Goal: Task Accomplishment & Management: Complete application form

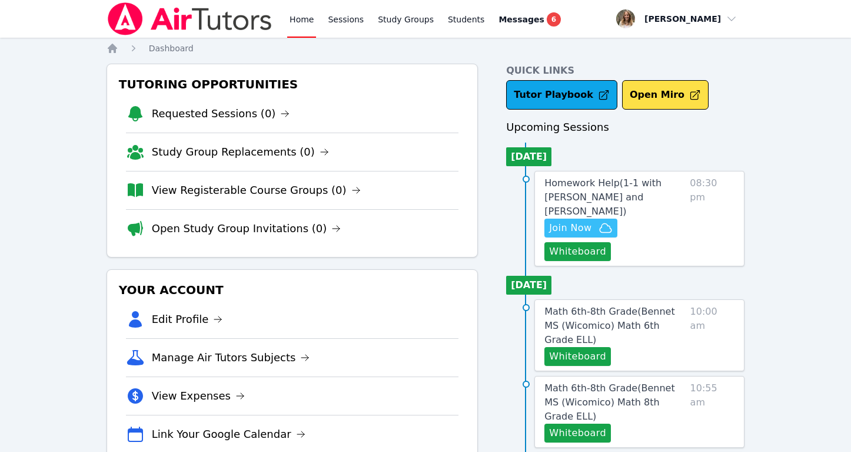
click at [559, 221] on span "Join Now" at bounding box center [570, 228] width 42 height 14
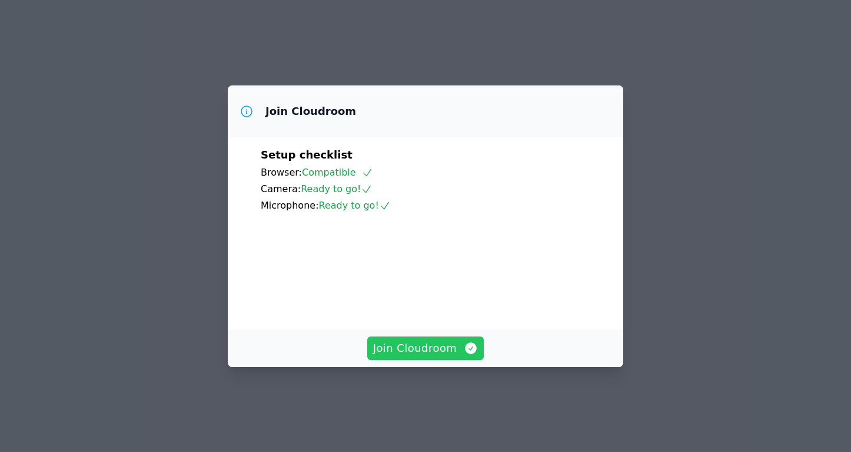
click at [411, 356] on span "Join Cloudroom" at bounding box center [425, 348] width 105 height 16
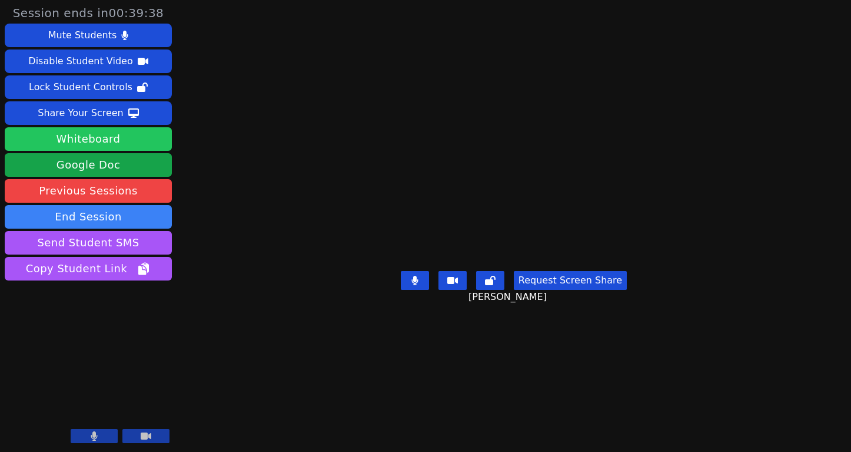
click at [130, 136] on button "Whiteboard" at bounding box center [88, 139] width 167 height 24
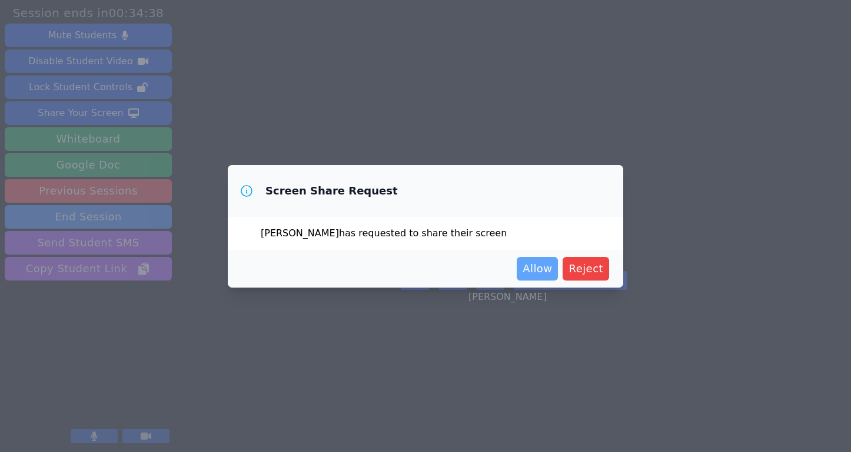
click at [545, 269] on span "Allow" at bounding box center [537, 268] width 29 height 16
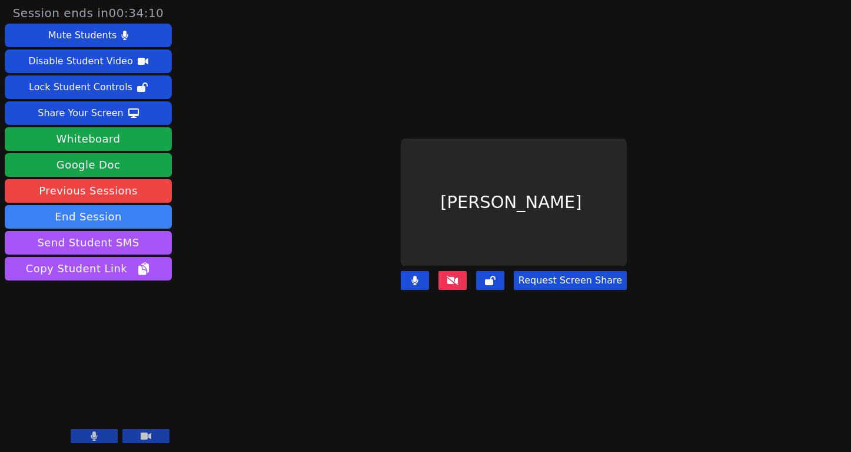
click at [456, 284] on button at bounding box center [453, 280] width 28 height 19
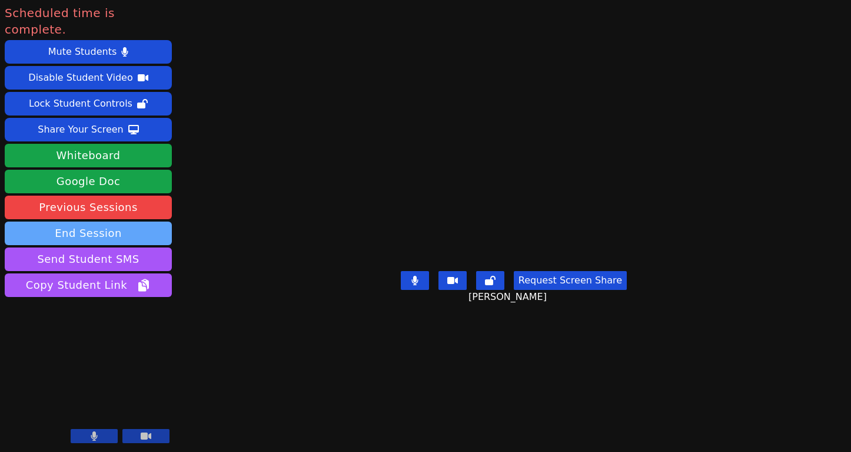
click at [142, 221] on button "End Session" at bounding box center [88, 233] width 167 height 24
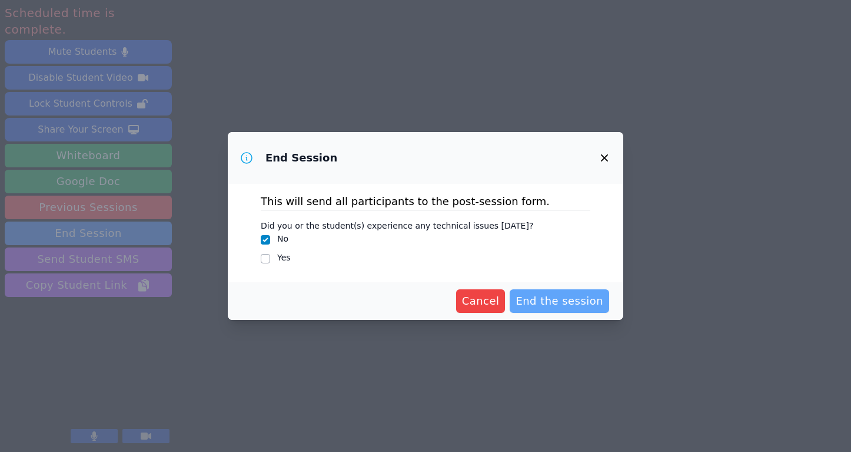
click at [581, 298] on span "End the session" at bounding box center [560, 301] width 88 height 16
click at [466, 298] on span "Cancel" at bounding box center [462, 301] width 38 height 16
click at [606, 156] on icon "button" at bounding box center [604, 157] width 7 height 7
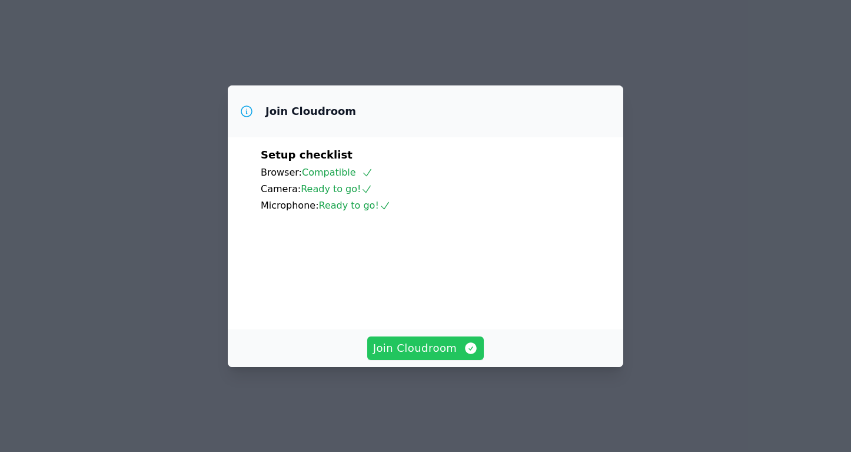
click at [443, 356] on span "Join Cloudroom" at bounding box center [425, 348] width 105 height 16
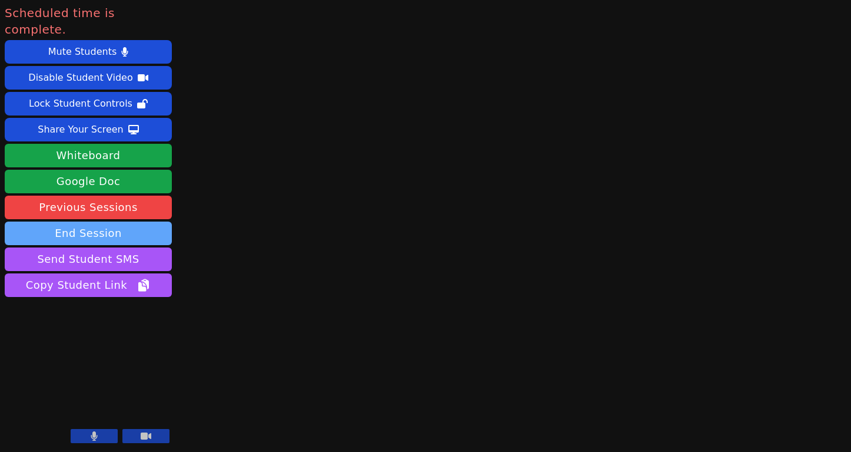
click at [102, 221] on button "End Session" at bounding box center [88, 233] width 167 height 24
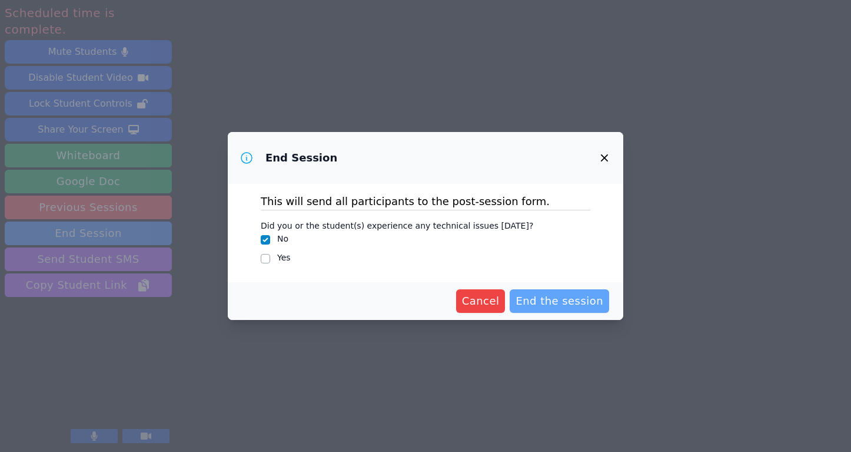
click at [602, 307] on span "End the session" at bounding box center [560, 301] width 88 height 16
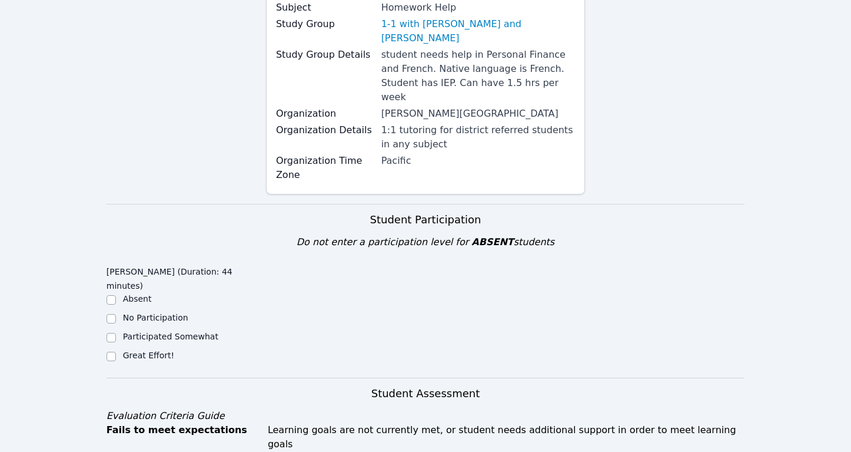
scroll to position [371, 0]
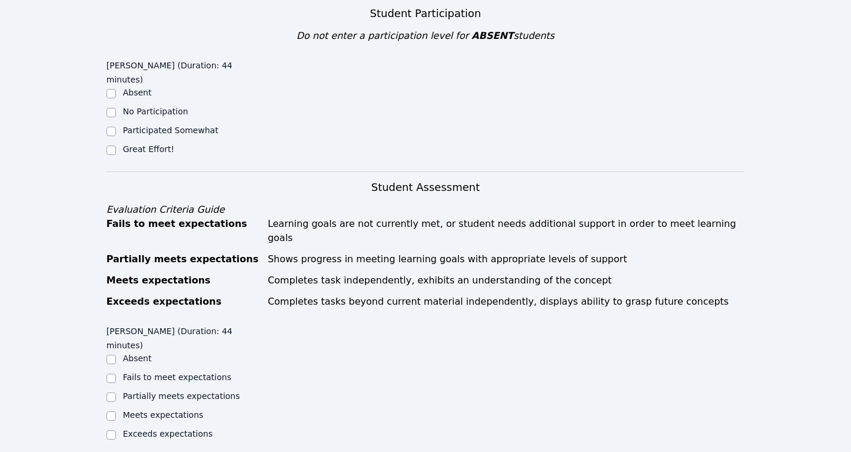
click at [130, 144] on label "Great Effort!" at bounding box center [148, 148] width 51 height 9
click at [116, 145] on input "Great Effort!" at bounding box center [111, 149] width 9 height 9
checkbox input "true"
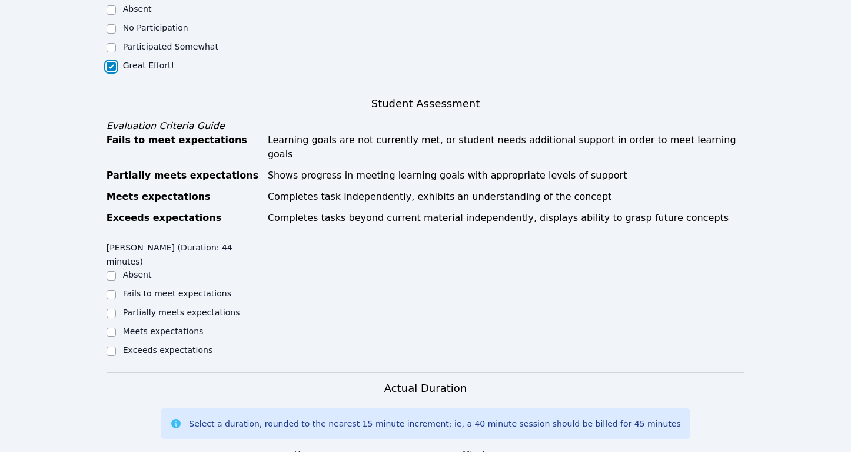
scroll to position [457, 0]
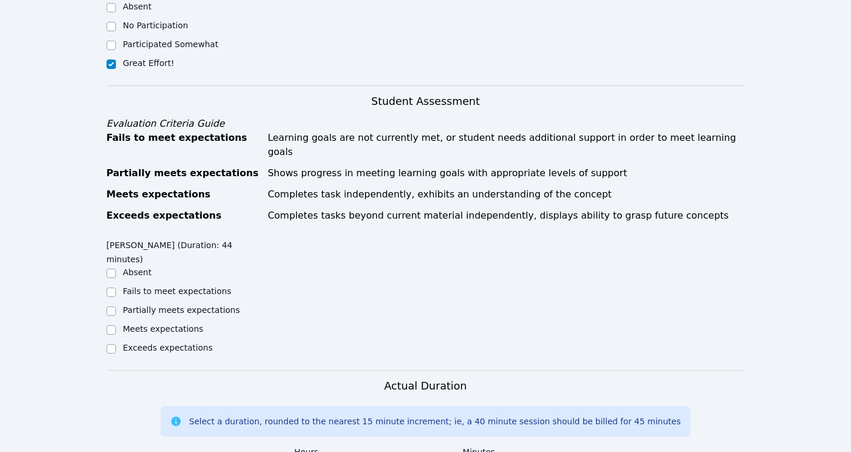
click at [125, 305] on label "Partially meets expectations" at bounding box center [181, 309] width 117 height 9
click at [116, 306] on input "Partially meets expectations" at bounding box center [111, 310] width 9 height 9
checkbox input "true"
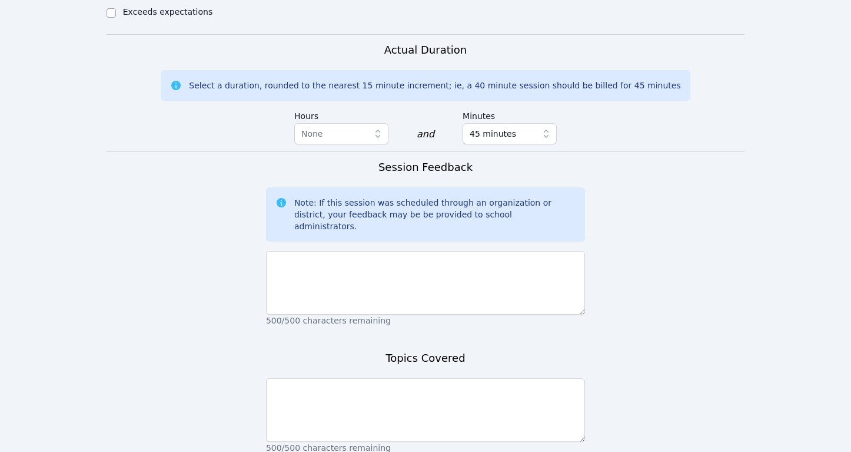
scroll to position [794, 0]
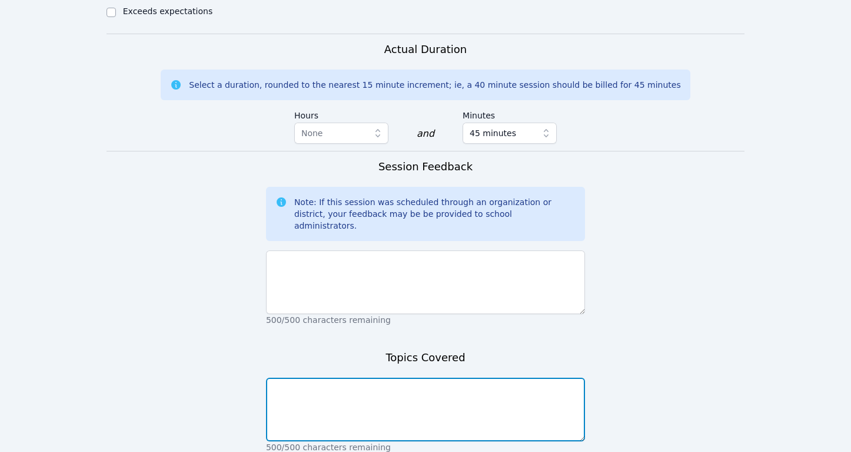
click at [339, 377] on textarea at bounding box center [425, 409] width 319 height 64
type textarea "Banking"
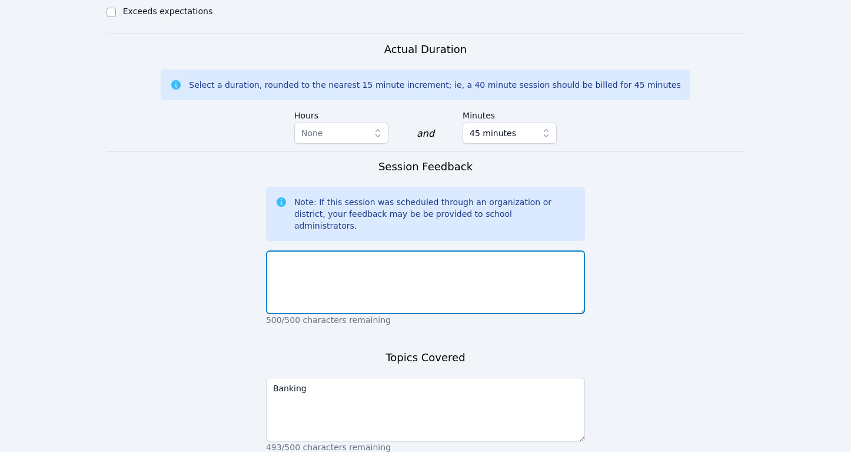
click at [330, 250] on textarea at bounding box center [425, 282] width 319 height 64
type textarea "Good session. Keoni didn't have homework today but we worked on"
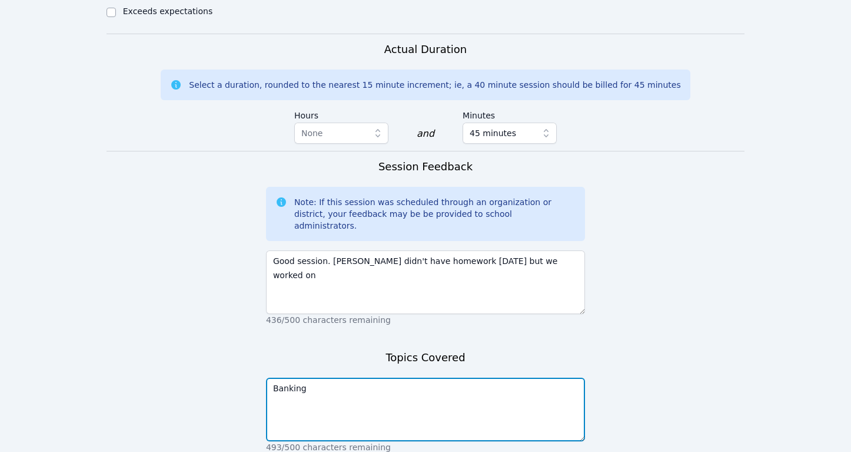
click at [273, 377] on textarea "Banking" at bounding box center [425, 409] width 319 height 64
type textarea "Budgeting and Banking"
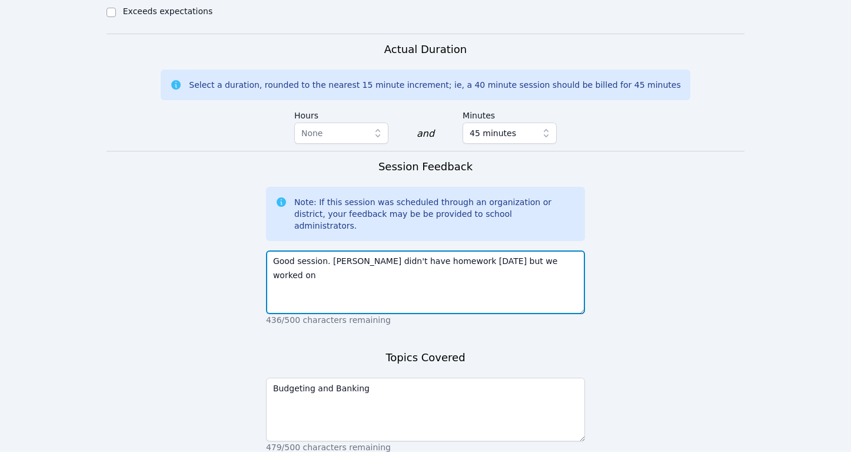
click at [544, 250] on textarea "Good session. Keoni didn't have homework today but we worked on" at bounding box center [425, 282] width 319 height 64
click at [339, 250] on textarea "Good session. Keoni didn't have homework today but we worked on budgeting and b…" at bounding box center [425, 282] width 319 height 64
click at [516, 250] on textarea "Good session. Keoni didn't have homework today but we worked on budgeting and b…" at bounding box center [425, 282] width 319 height 64
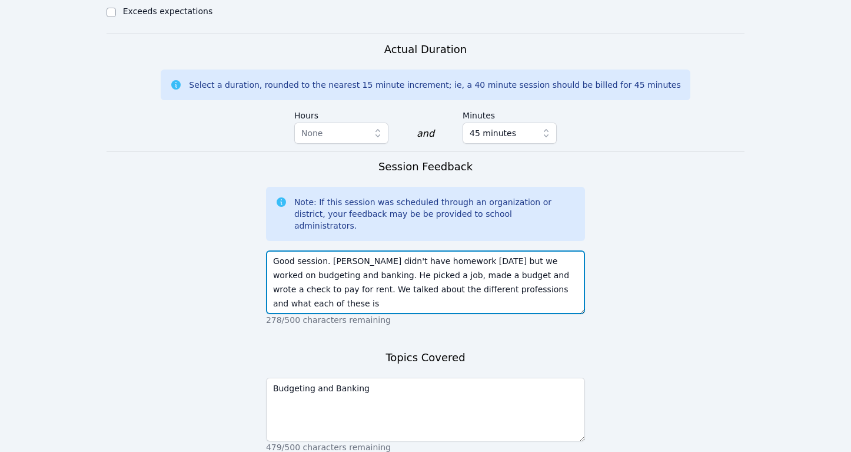
click at [342, 250] on textarea "Good session. Keoni didn't have homework today but we worked on budgeting and b…" at bounding box center [425, 282] width 319 height 64
click at [519, 250] on textarea "Good session. Keoni didn't have homework today but we worked on budgeting and b…" at bounding box center [425, 282] width 319 height 64
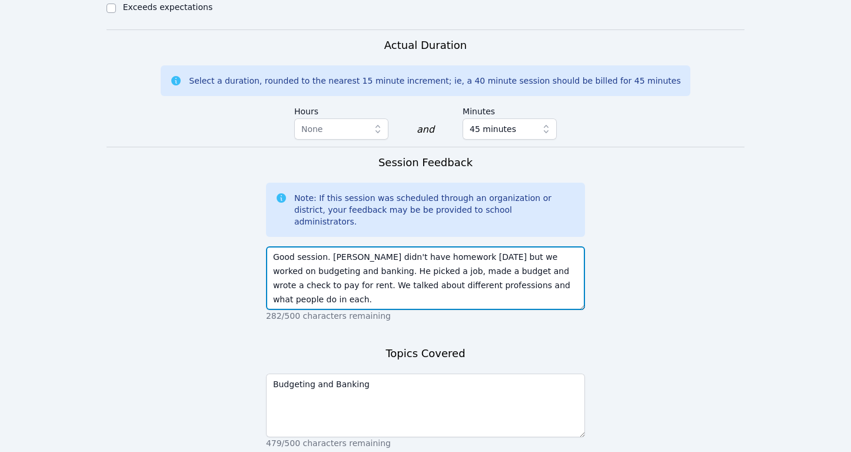
click at [444, 246] on textarea "Good session. Keoni didn't have homework today but we worked on budgeting and b…" at bounding box center [425, 278] width 319 height 64
click at [374, 246] on textarea "Good session. Keoni didn't have homework today but we worked on budgeting and b…" at bounding box center [425, 278] width 319 height 64
click at [508, 246] on textarea "Good session. Keoni didn't have homework today but we worked on budgeting and b…" at bounding box center [425, 278] width 319 height 64
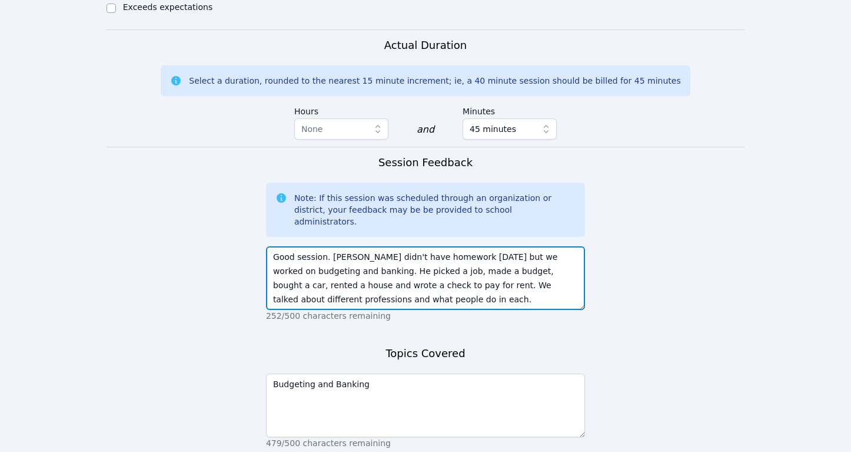
scroll to position [809, 0]
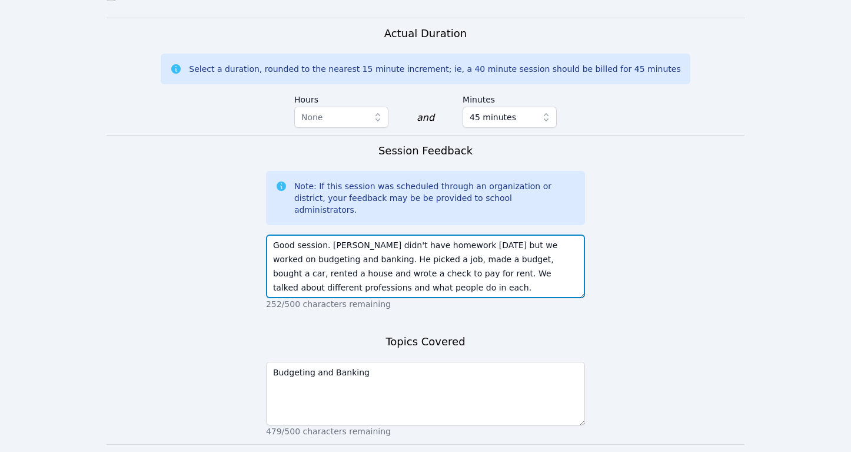
type textarea "Good session. Keoni didn't have homework today but we worked on budgeting and b…"
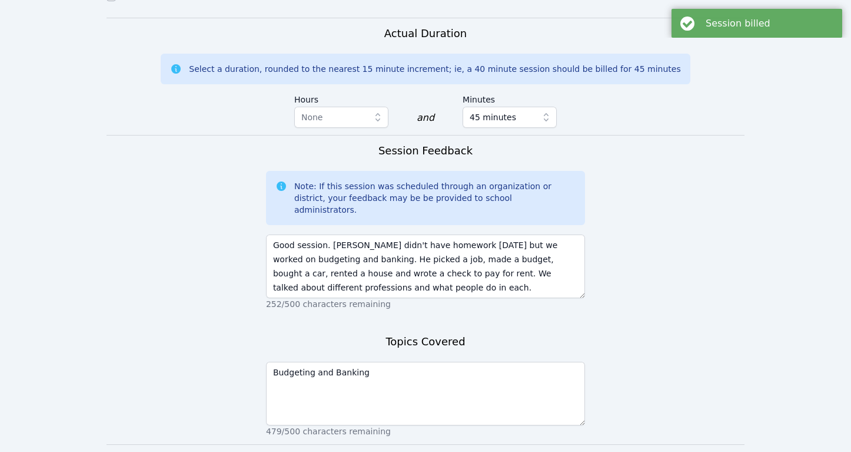
scroll to position [0, 0]
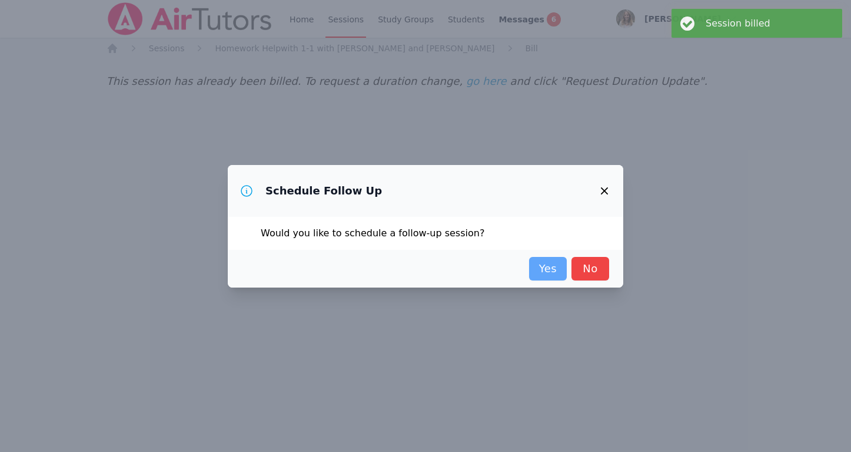
click at [549, 267] on link "Yes" at bounding box center [548, 269] width 38 height 24
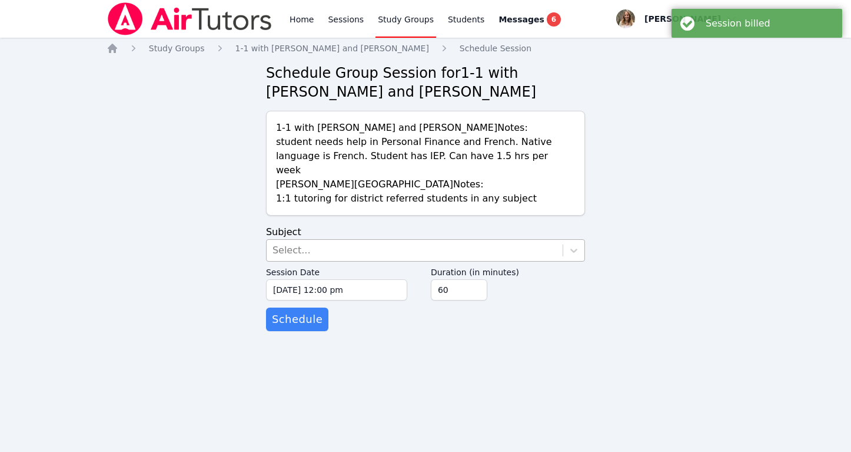
click at [398, 240] on div "Select..." at bounding box center [415, 250] width 296 height 21
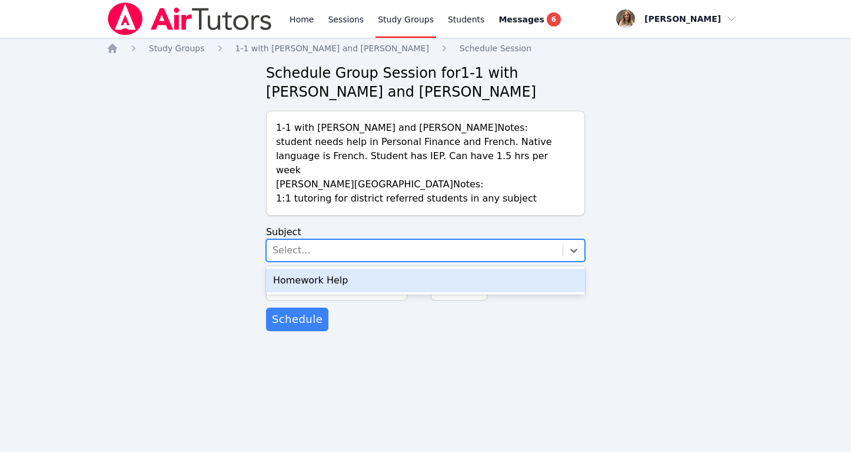
click at [391, 269] on div "Homework Help" at bounding box center [425, 280] width 319 height 24
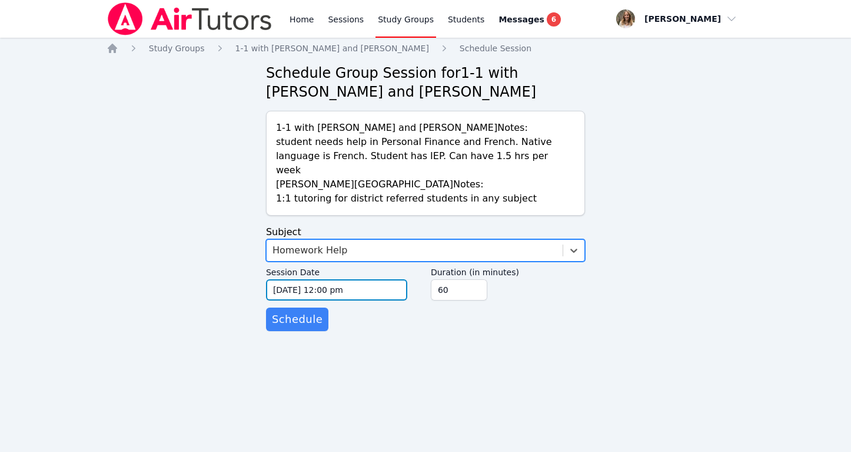
click at [379, 283] on input "09/25/2025 12:00 pm" at bounding box center [336, 289] width 141 height 21
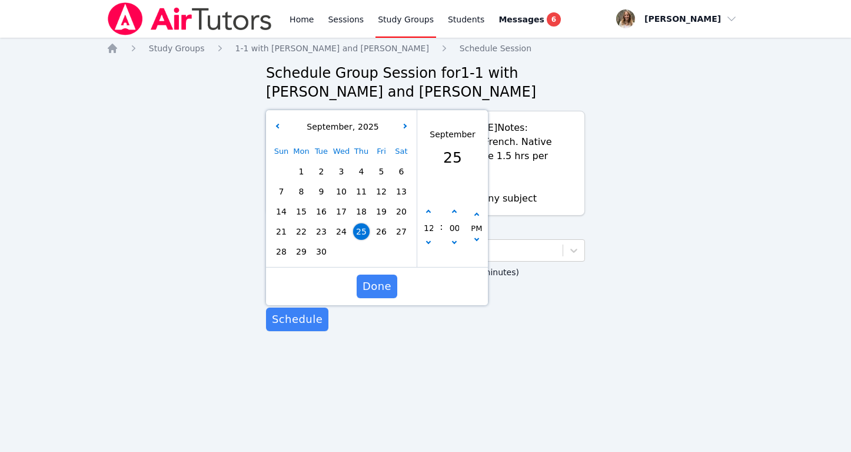
click at [298, 243] on span "29" at bounding box center [301, 251] width 16 height 16
click at [427, 210] on icon "button" at bounding box center [428, 212] width 5 height 5
type input "09/29/2025 01:00 pm"
type input "01"
click at [427, 210] on icon "button" at bounding box center [428, 212] width 5 height 5
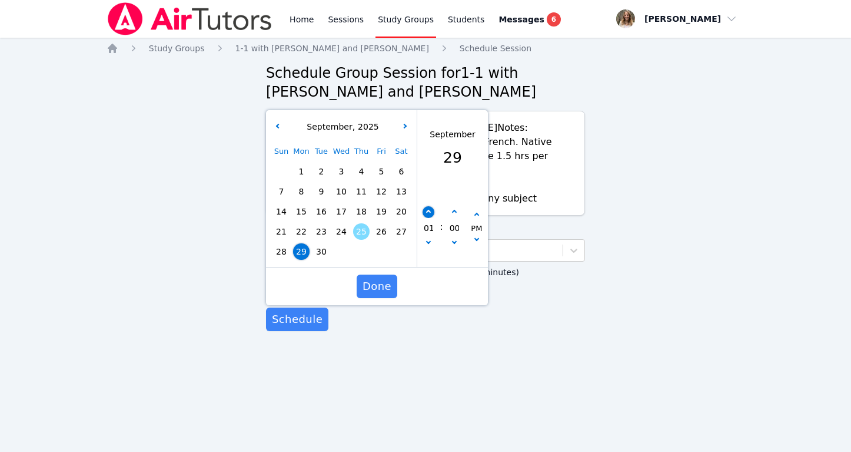
type input "09/29/2025 02:00 pm"
type input "02"
click at [427, 210] on icon "button" at bounding box center [428, 212] width 5 height 5
type input "09/29/2025 03:00 pm"
type input "03"
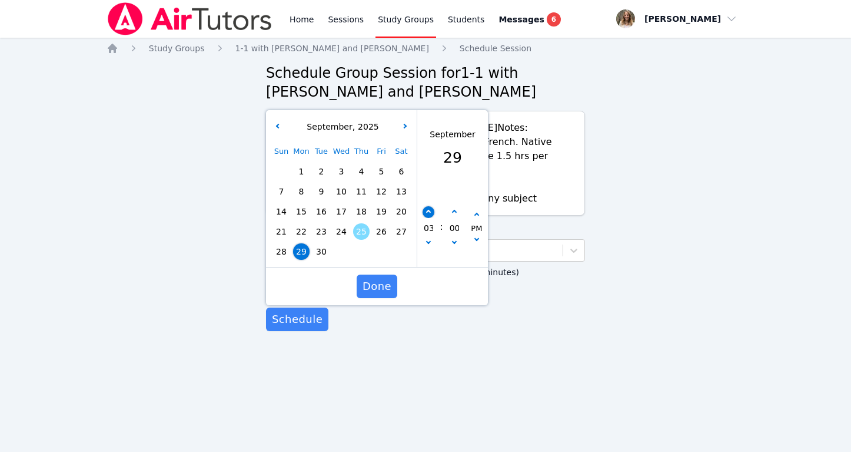
click at [427, 210] on icon "button" at bounding box center [428, 212] width 5 height 5
type input "09/29/2025 04:00 pm"
type input "04"
click at [427, 210] on icon "button" at bounding box center [428, 212] width 5 height 5
type input "09/29/2025 05:00 pm"
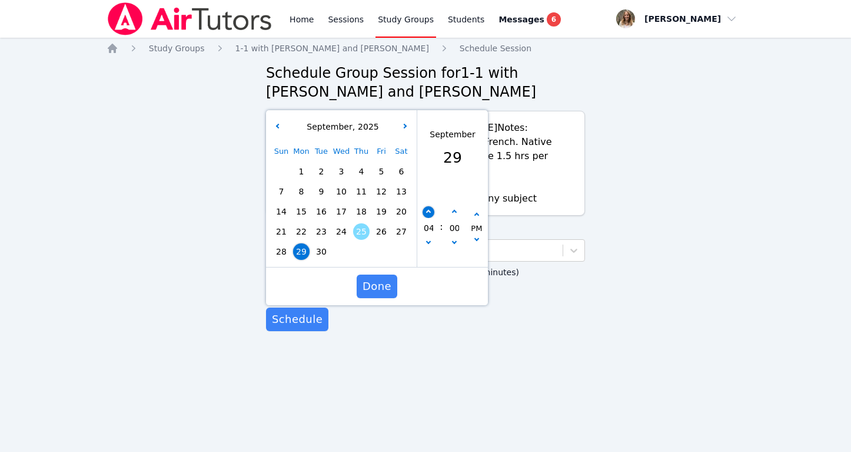
type input "05"
click at [427, 210] on icon "button" at bounding box center [428, 212] width 5 height 5
type input "09/29/2025 06:00 pm"
type input "06"
click at [427, 210] on icon "button" at bounding box center [428, 212] width 5 height 5
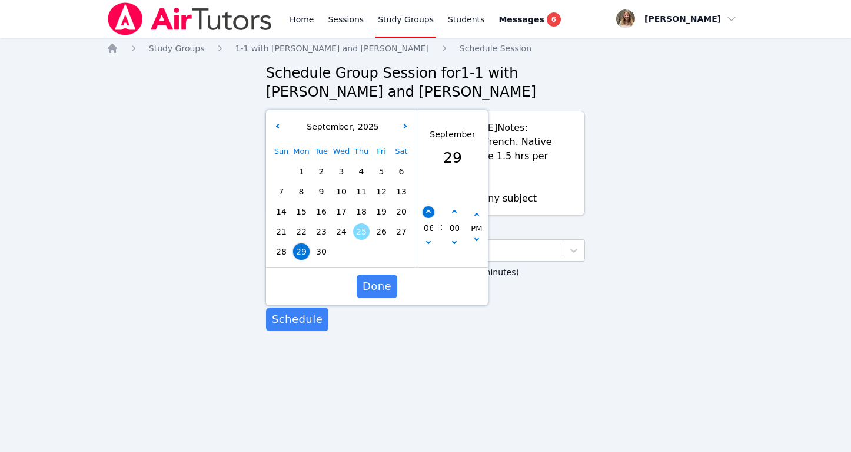
type input "09/29/2025 07:00 pm"
type input "07"
click at [427, 210] on icon "button" at bounding box center [428, 212] width 5 height 5
type input "09/29/2025 08:00 pm"
type input "08"
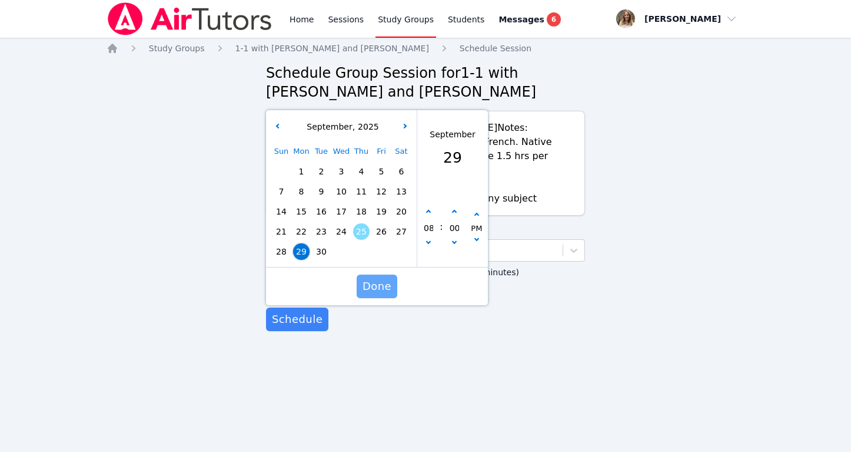
click at [379, 278] on span "Done" at bounding box center [377, 286] width 29 height 16
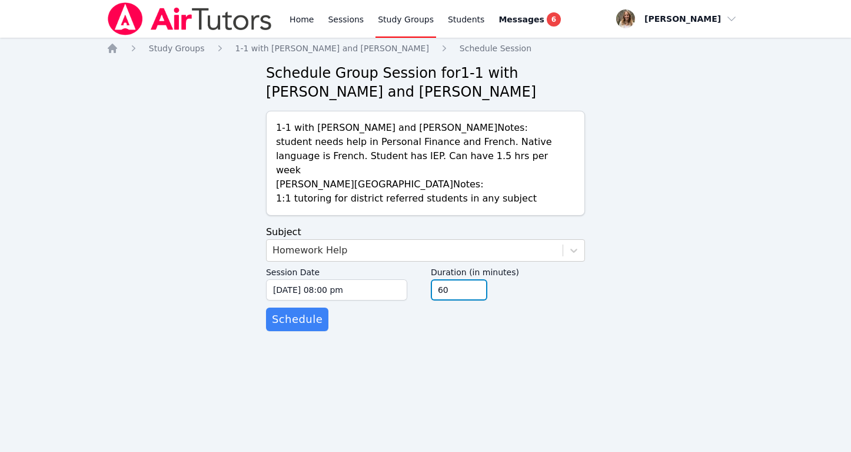
click at [458, 279] on input "60" at bounding box center [459, 289] width 57 height 21
type input "45"
click at [477, 280] on input "45" at bounding box center [459, 289] width 57 height 21
click at [309, 311] on span "Schedule" at bounding box center [297, 319] width 51 height 16
